Goal: Task Accomplishment & Management: Use online tool/utility

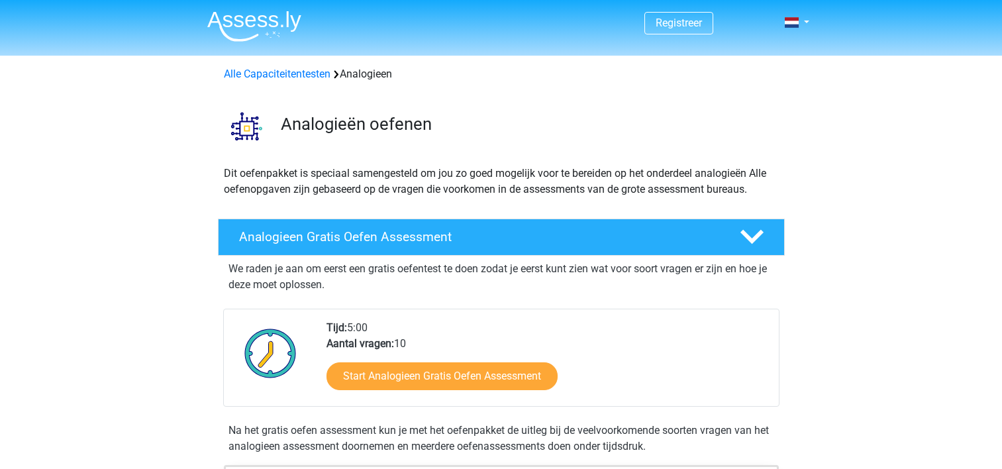
scroll to position [182, 0]
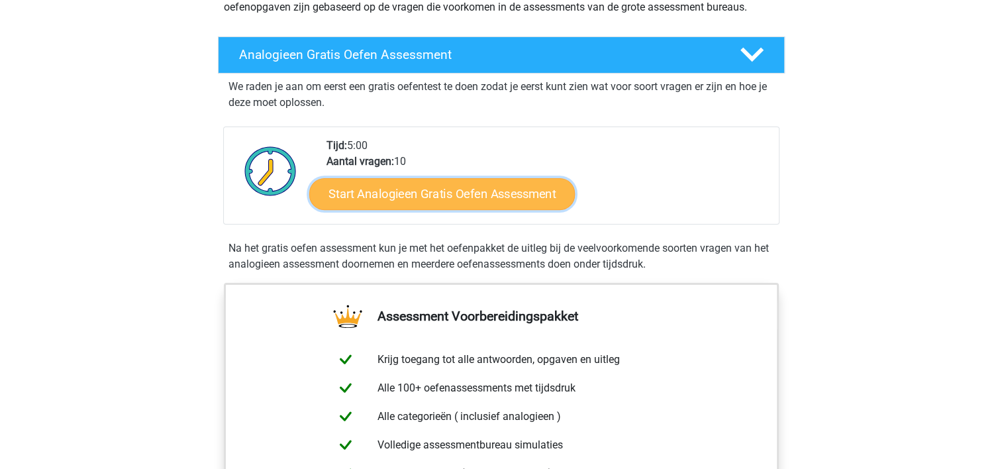
click at [350, 201] on link "Start Analogieen Gratis Oefen Assessment" at bounding box center [442, 193] width 266 height 32
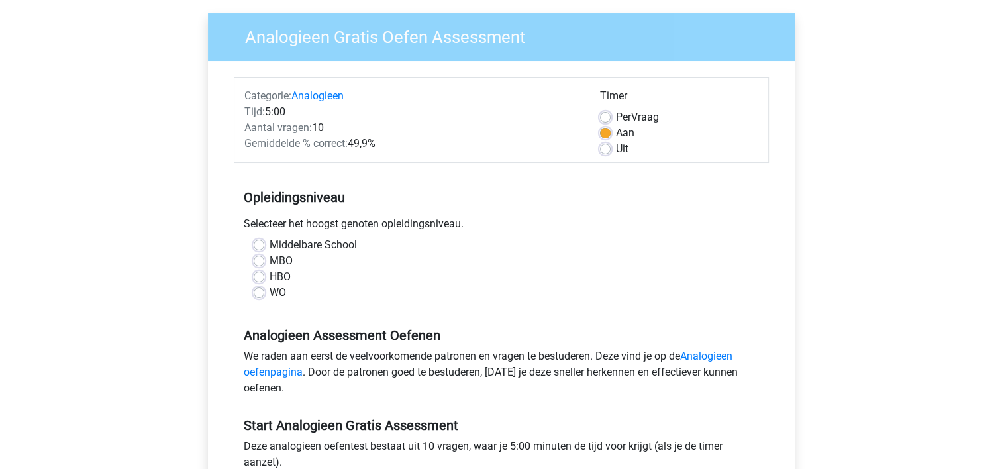
scroll to position [244, 0]
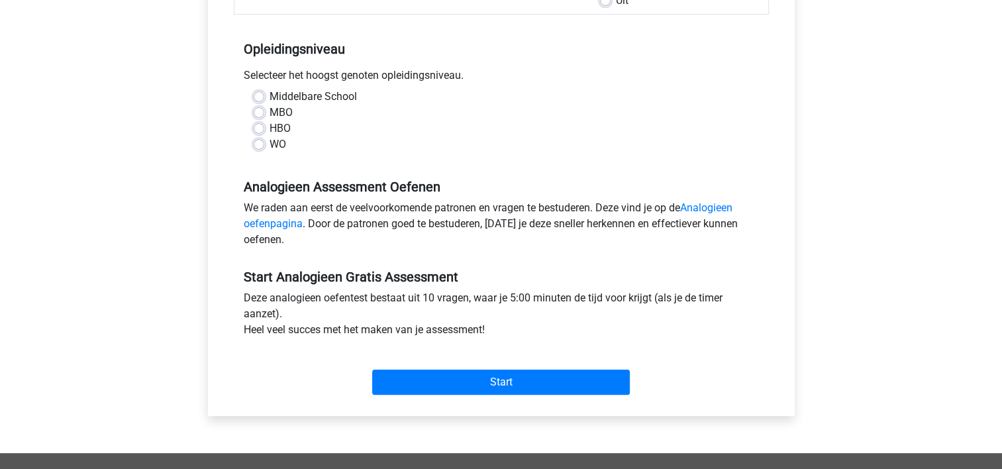
click at [270, 130] on label "HBO" at bounding box center [280, 129] width 21 height 16
click at [260, 130] on input "HBO" at bounding box center [259, 127] width 11 height 13
radio input "true"
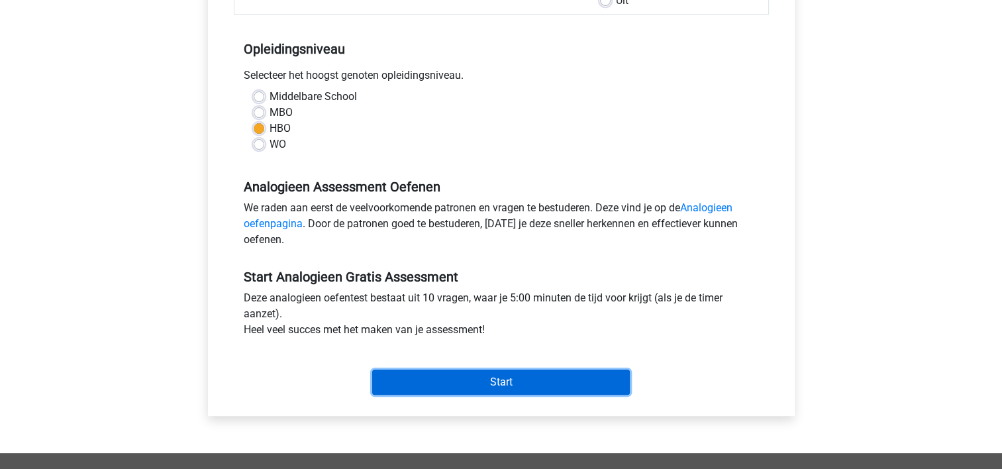
click at [459, 383] on input "Start" at bounding box center [501, 381] width 258 height 25
